Goal: Information Seeking & Learning: Learn about a topic

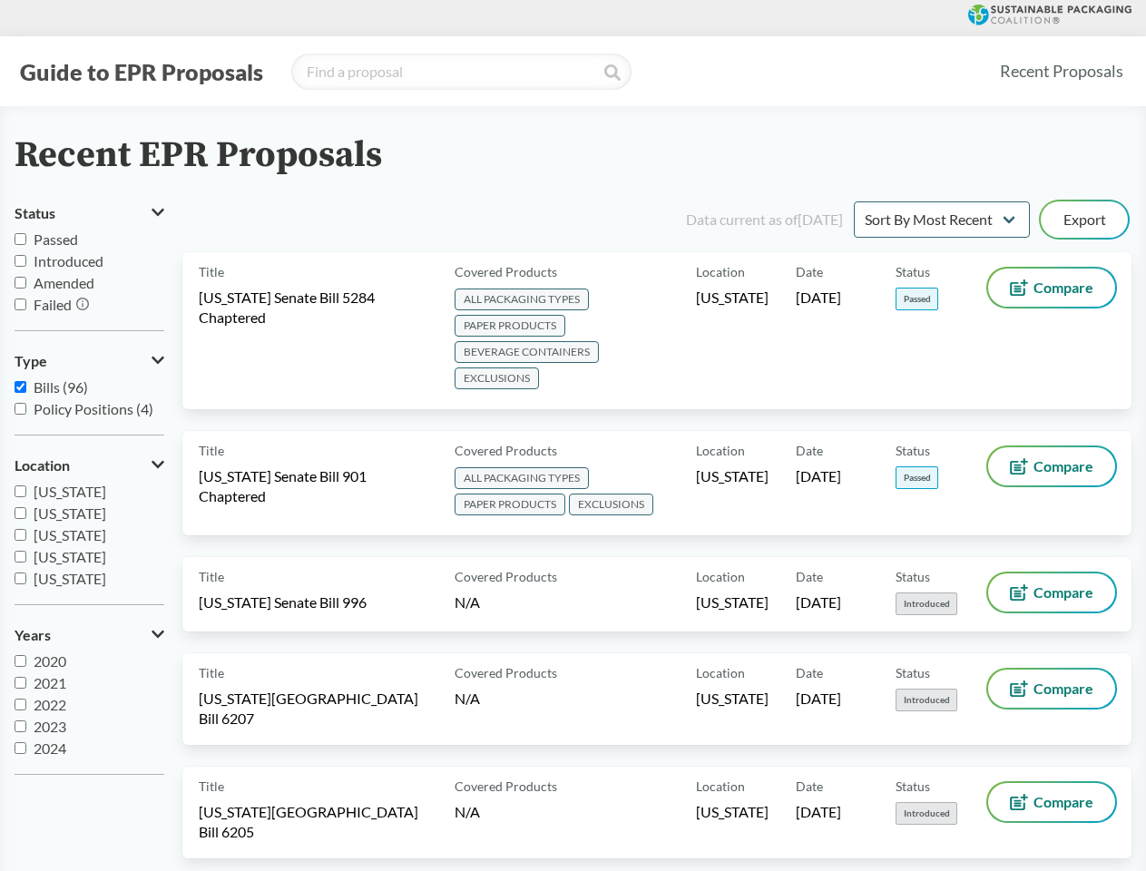
click at [141, 72] on button "Guide to EPR Proposals" at bounding box center [142, 71] width 254 height 29
click at [89, 213] on button "Status" at bounding box center [90, 213] width 150 height 31
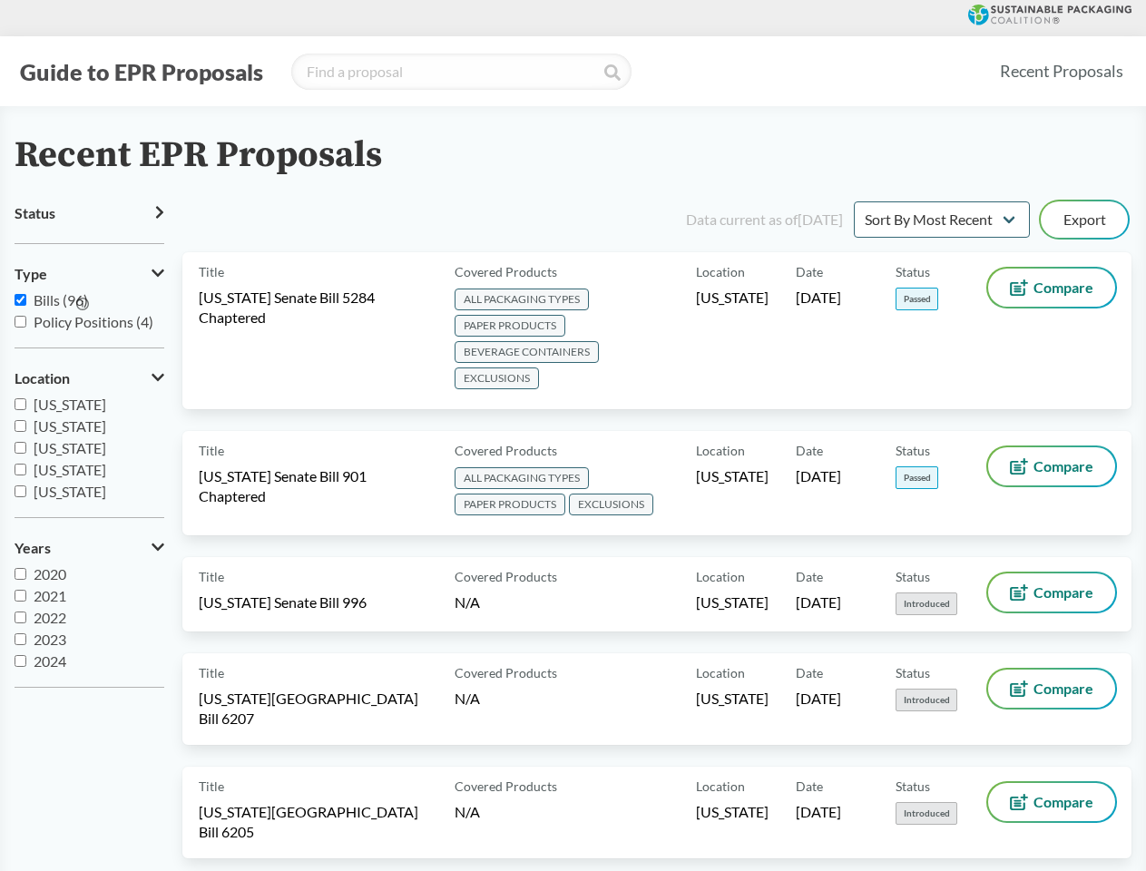
click at [83, 305] on icon at bounding box center [82, 304] width 13 height 13
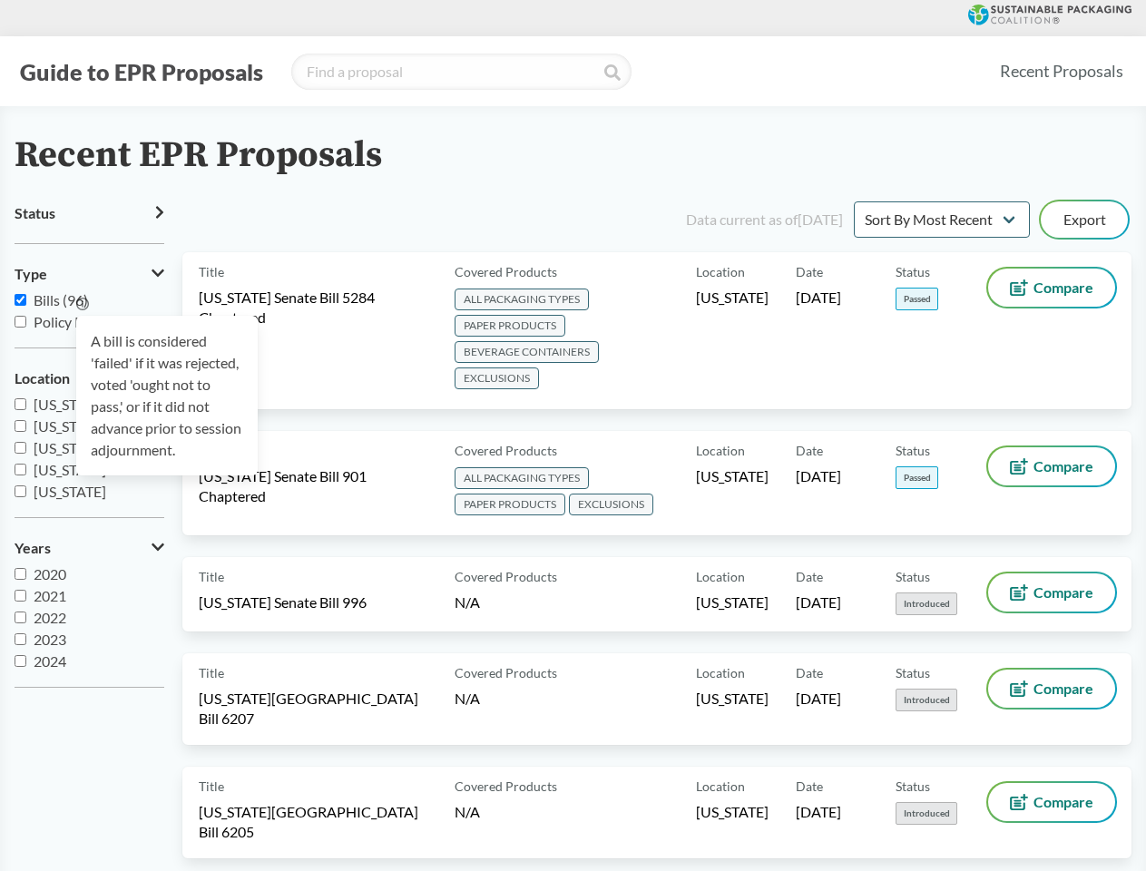
click at [89, 361] on div "A bill is considered 'failed' if it was rejected, voted 'ought not to pass,' or…" at bounding box center [166, 396] width 181 height 160
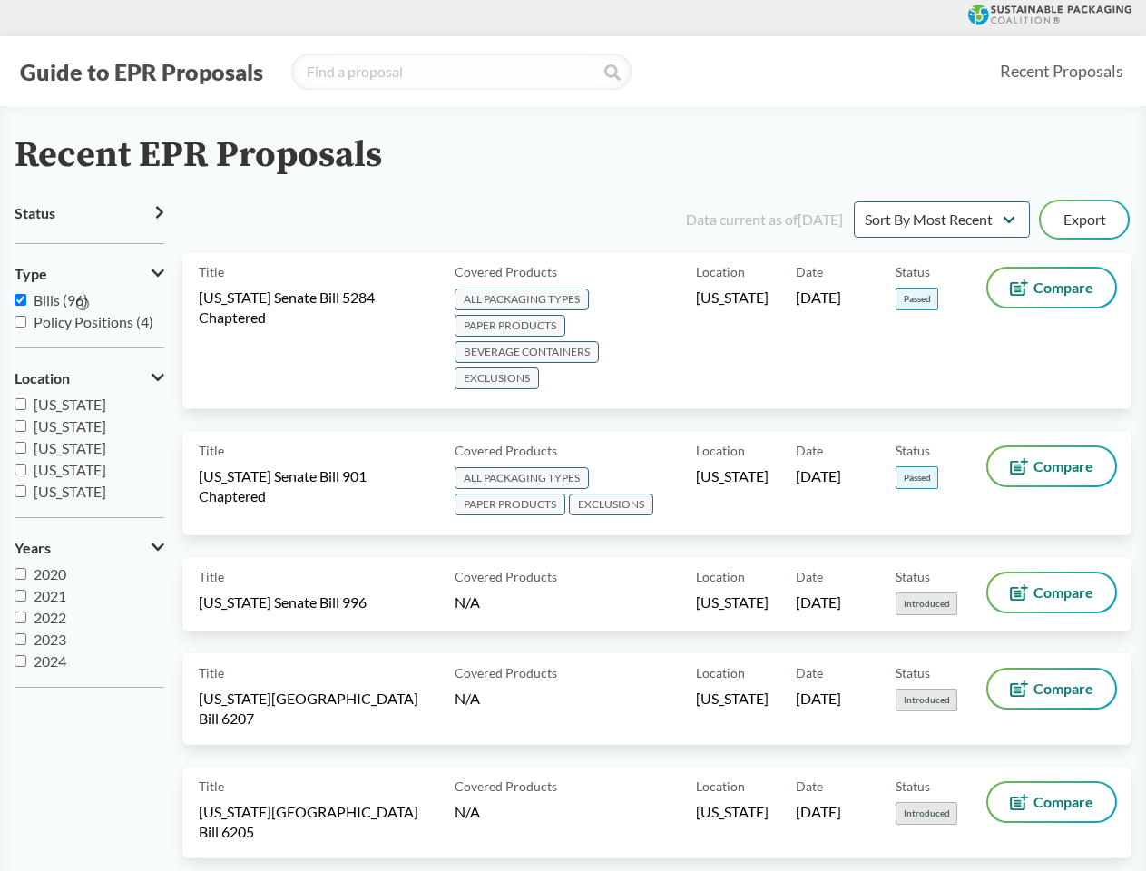
click at [89, 465] on span "[US_STATE]" at bounding box center [70, 469] width 73 height 17
click at [26, 465] on input "[US_STATE]" at bounding box center [21, 470] width 12 height 12
checkbox input "true"
click at [89, 635] on label "2023" at bounding box center [90, 640] width 150 height 22
click at [26, 635] on input "2023" at bounding box center [21, 639] width 12 height 12
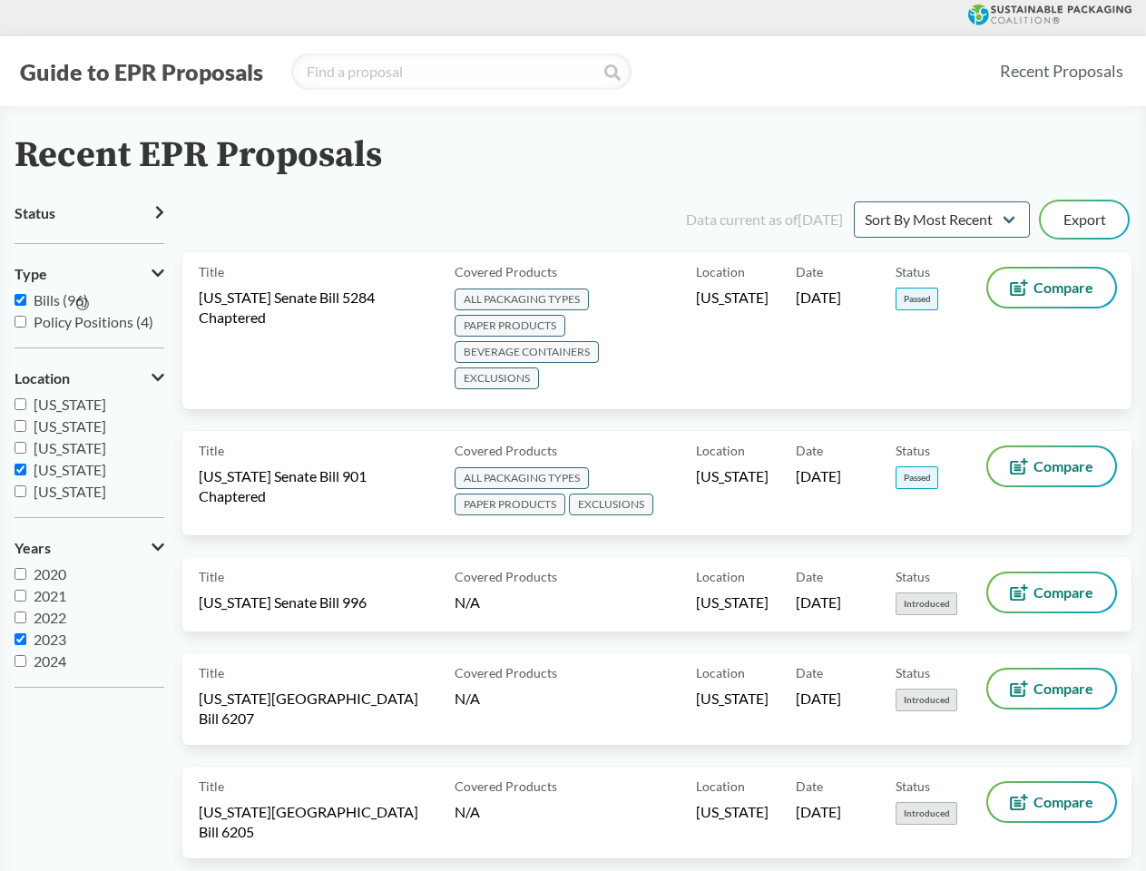
checkbox input "true"
